Goal: Obtain resource: Obtain resource

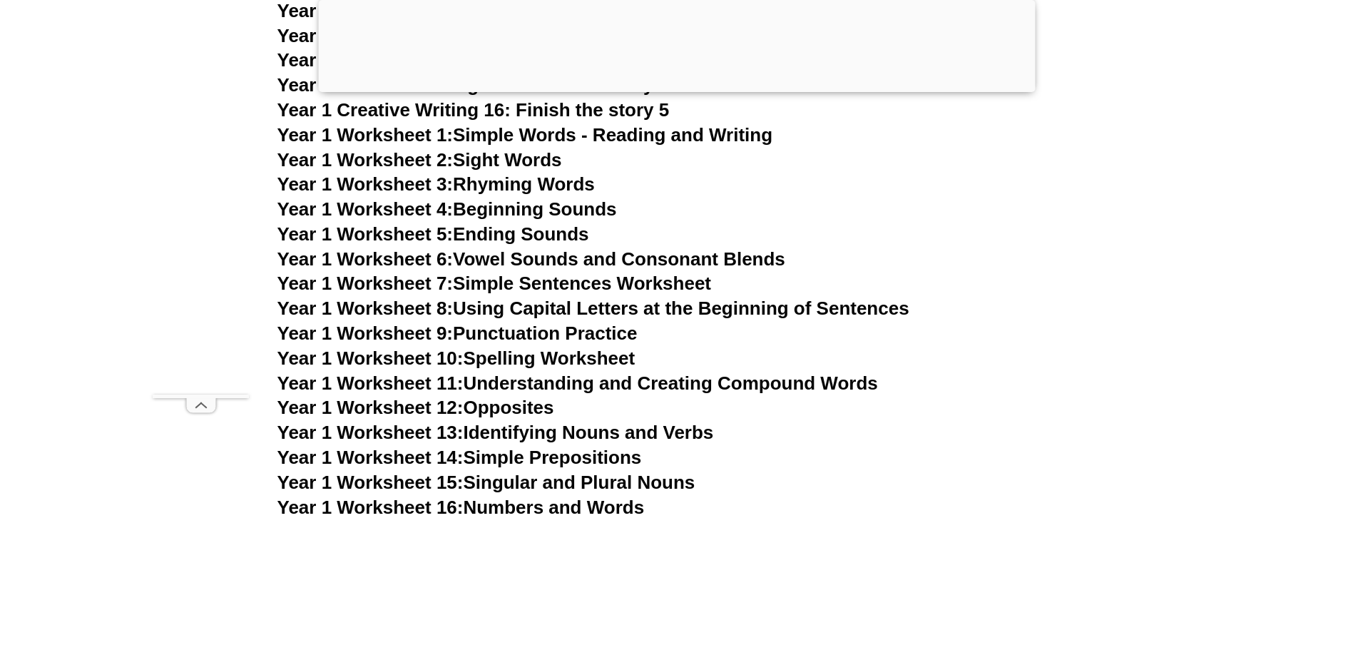
scroll to position [2853, 0]
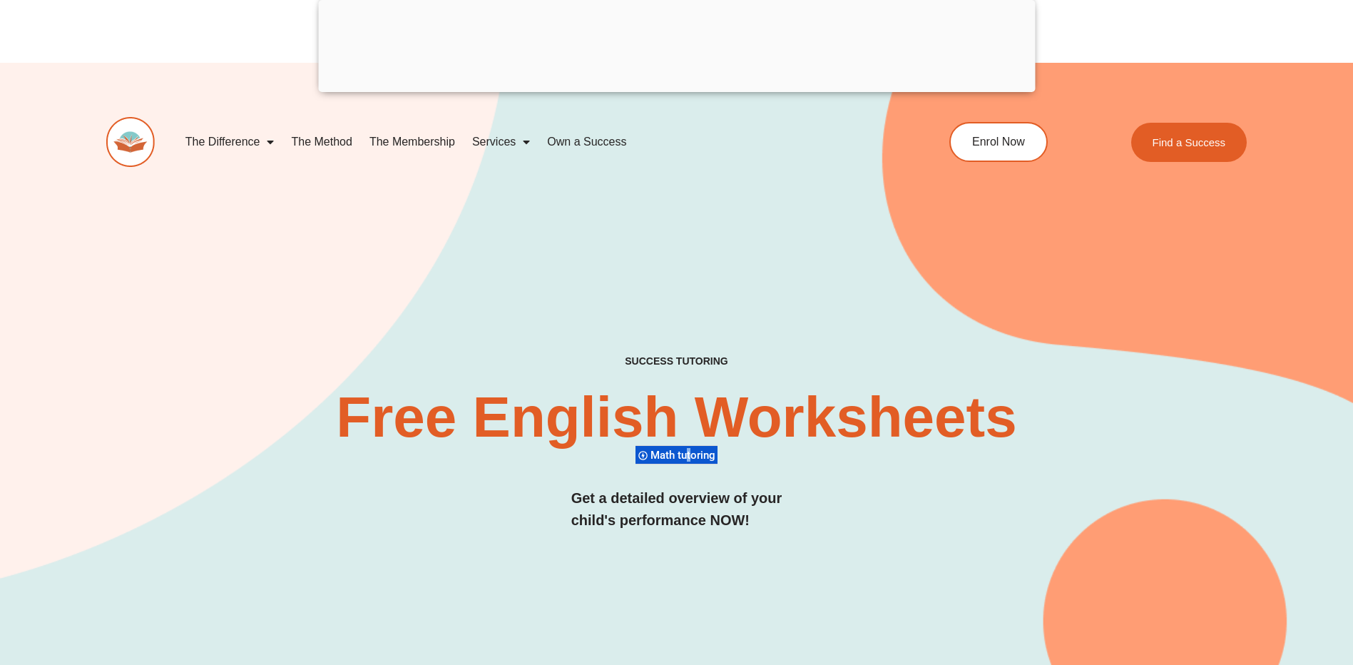
click at [689, 459] on span "Math tutoring" at bounding box center [685, 455] width 69 height 13
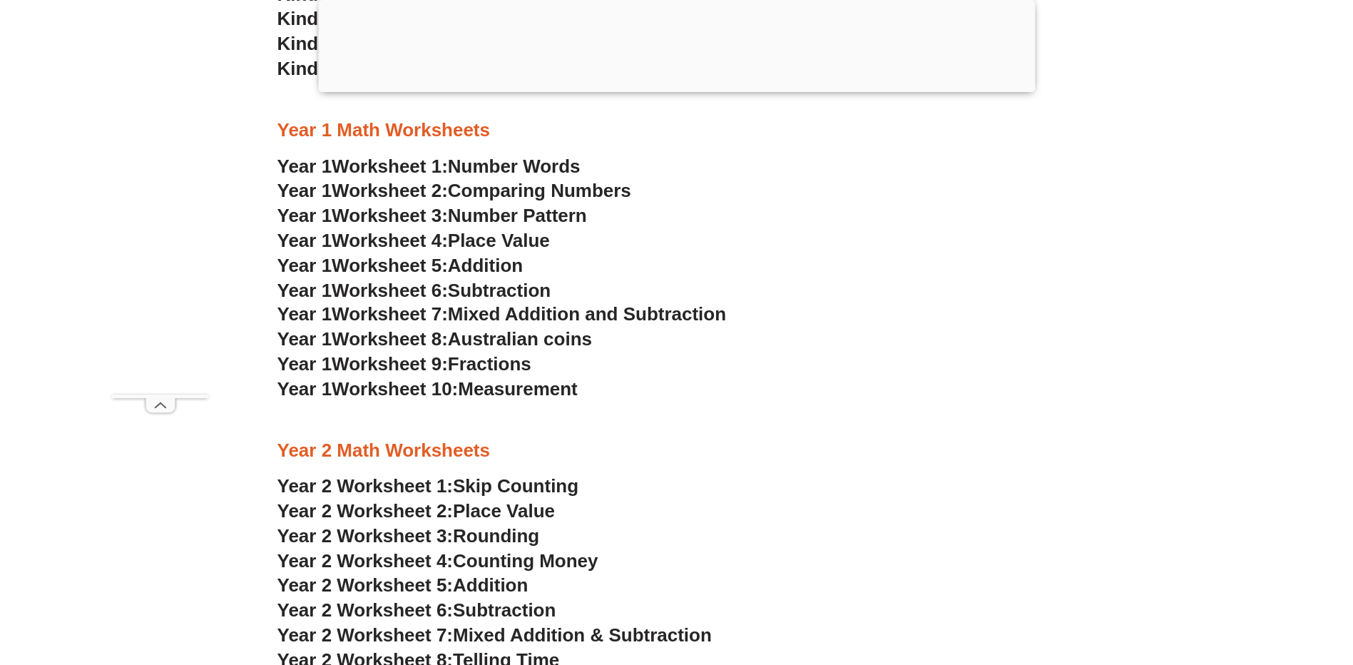
scroll to position [1498, 0]
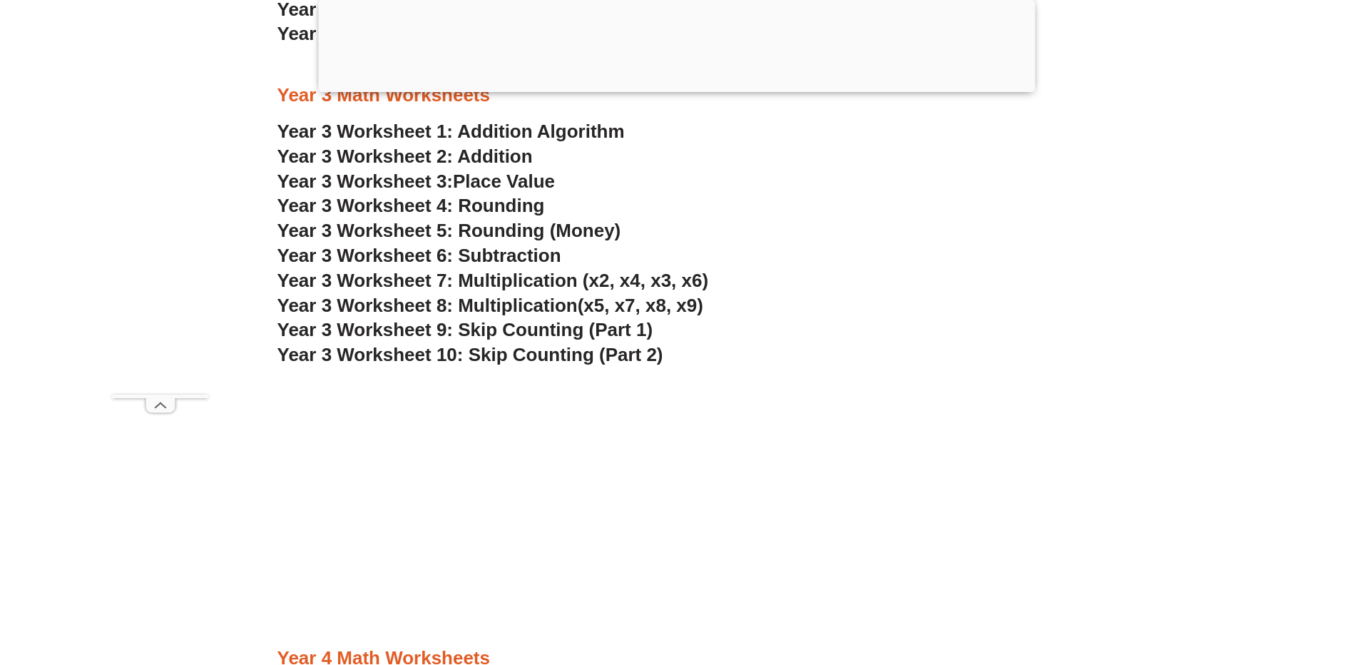
scroll to position [2140, 0]
